Goal: Find specific page/section: Find specific page/section

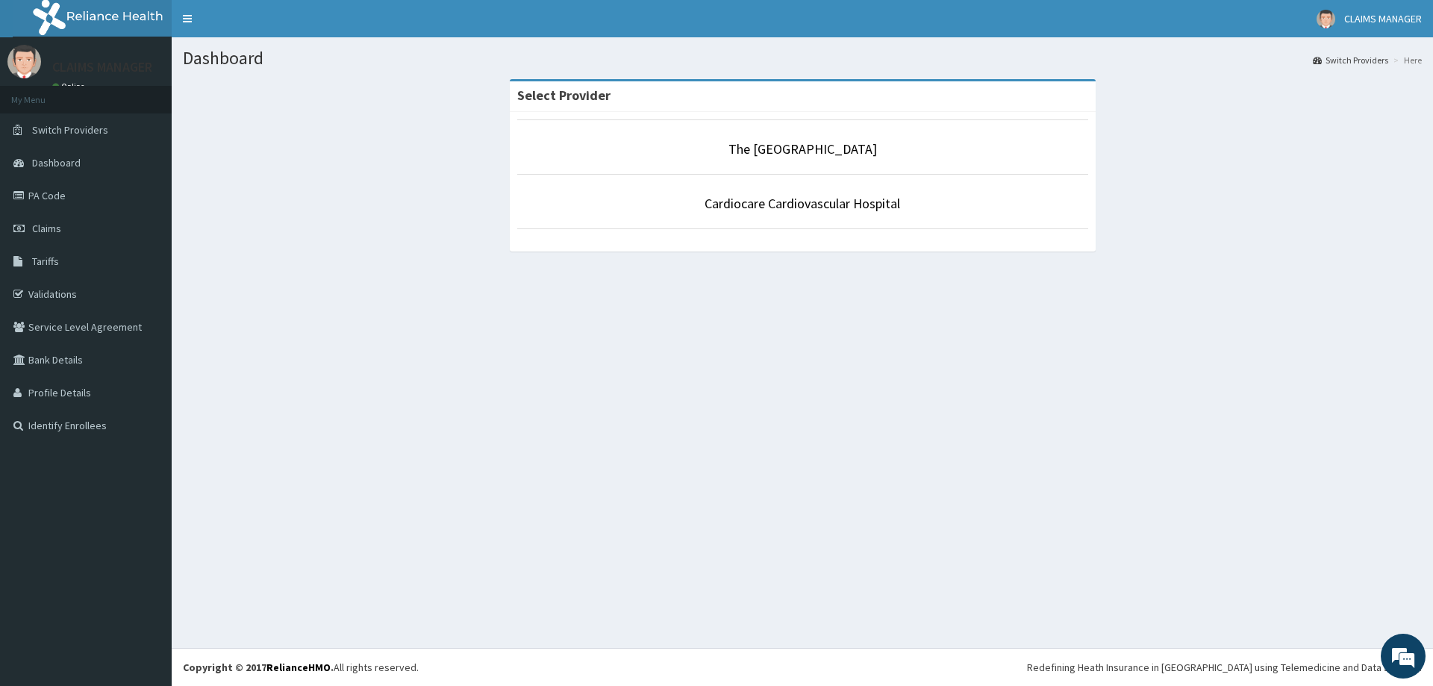
click at [780, 160] on li "The [GEOGRAPHIC_DATA]" at bounding box center [802, 146] width 571 height 55
click at [773, 148] on link "The [GEOGRAPHIC_DATA]" at bounding box center [802, 148] width 148 height 17
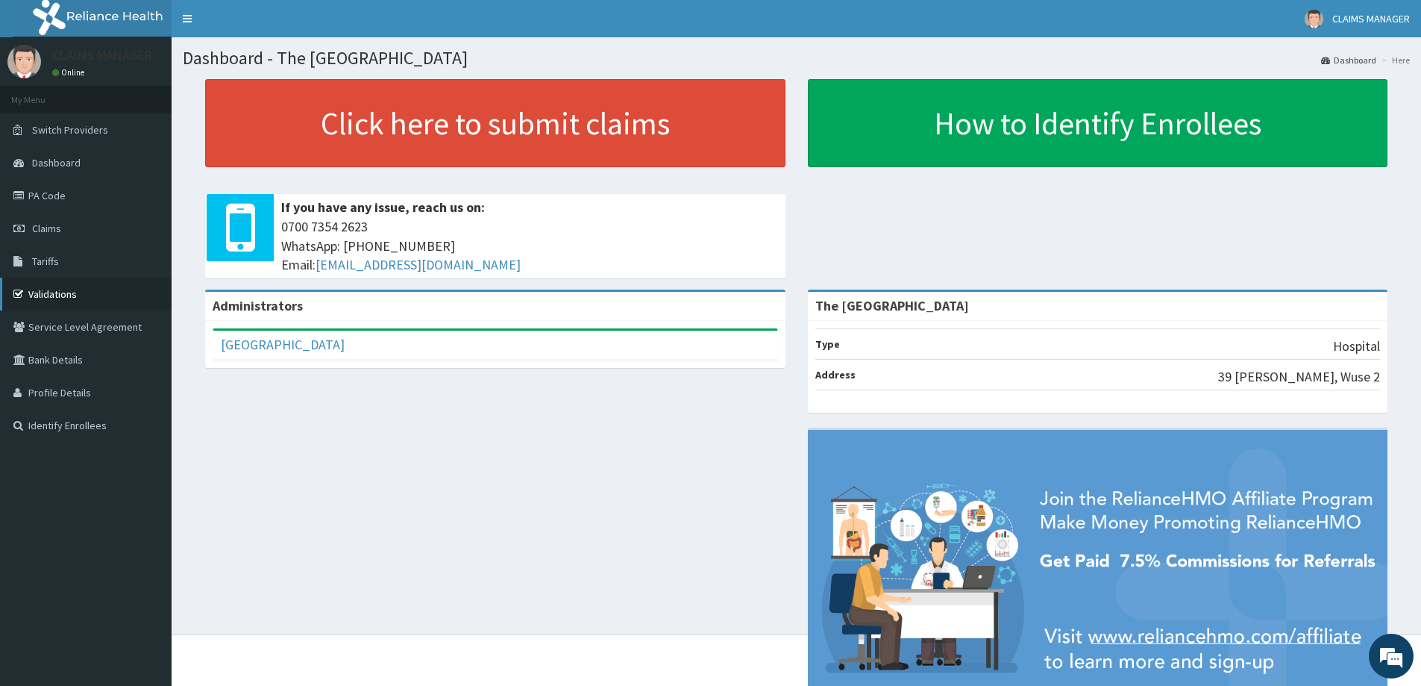
click at [49, 299] on link "Validations" at bounding box center [86, 294] width 172 height 33
